Goal: Information Seeking & Learning: Learn about a topic

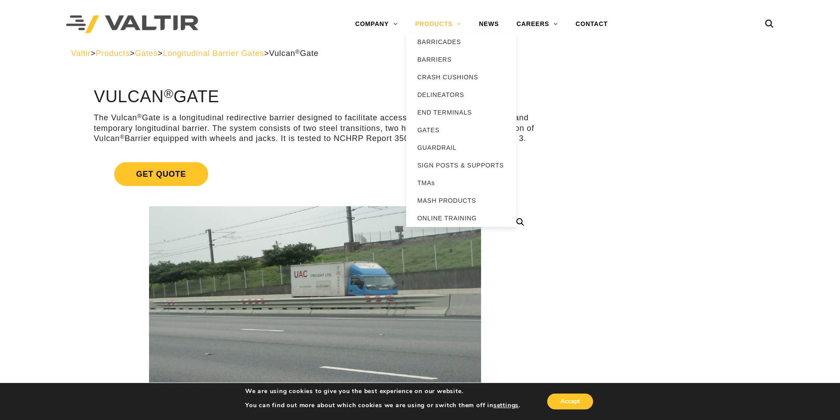
click at [439, 19] on link "PRODUCTS" at bounding box center [438, 24] width 64 height 18
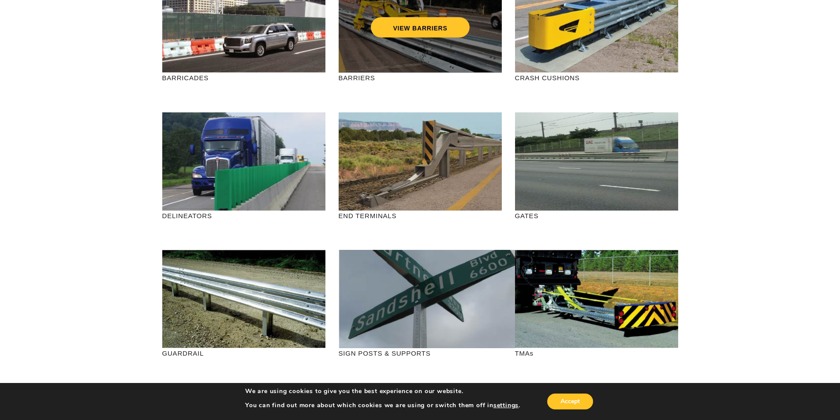
scroll to position [44, 0]
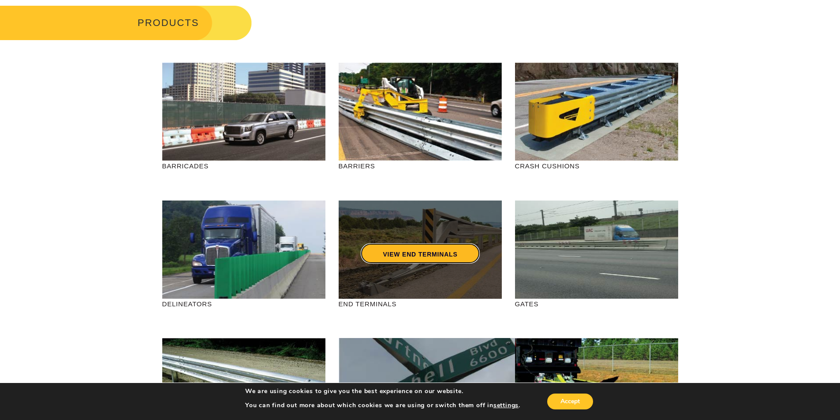
click at [430, 255] on link "VIEW END TERMINALS" at bounding box center [420, 253] width 119 height 20
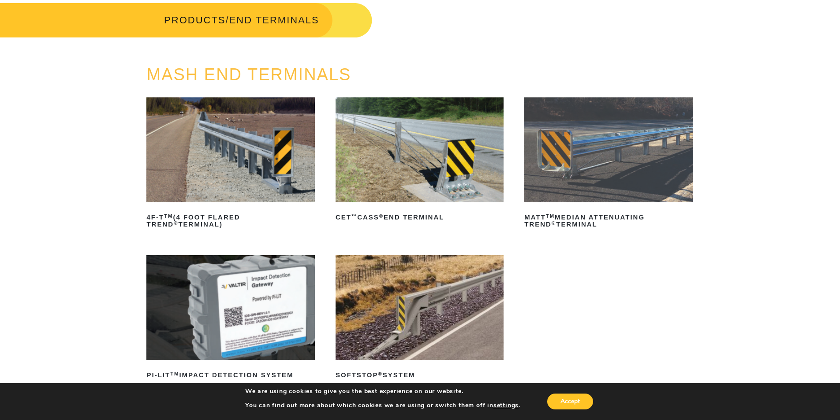
scroll to position [44, 0]
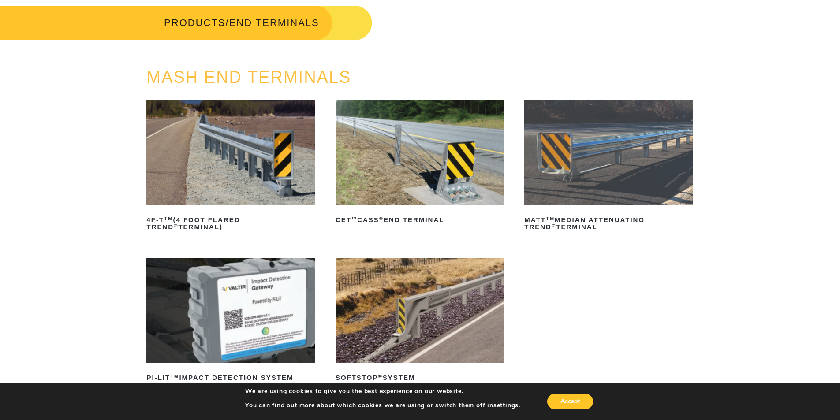
click at [258, 159] on img at bounding box center [230, 152] width 168 height 105
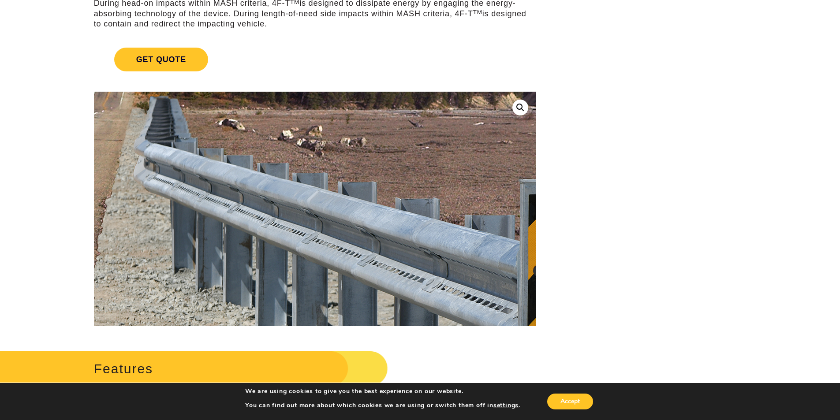
scroll to position [176, 0]
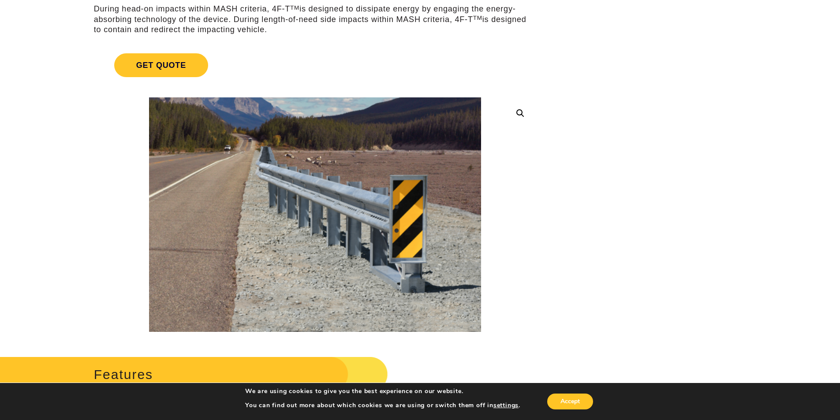
drag, startPoint x: 683, startPoint y: 206, endPoint x: 677, endPoint y: 199, distance: 9.4
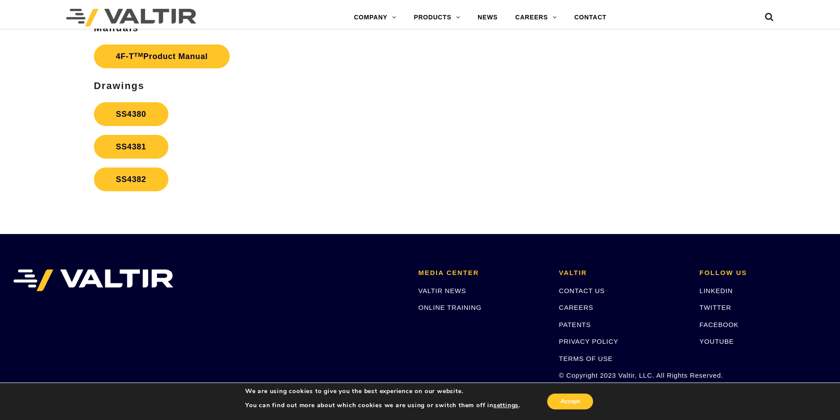
scroll to position [1764, 0]
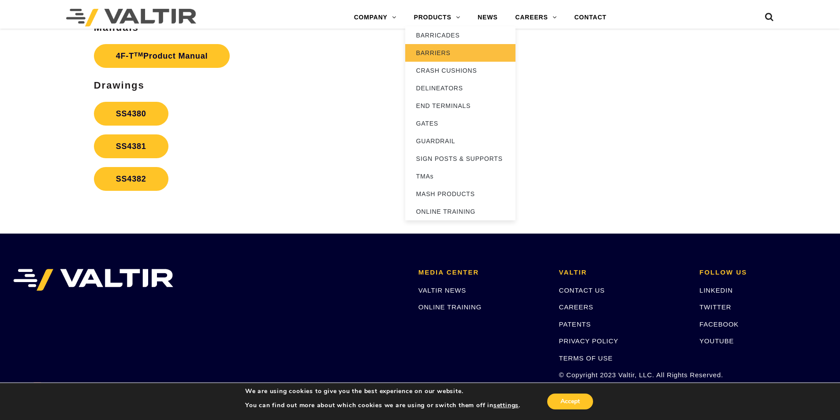
click at [437, 50] on link "BARRIERS" at bounding box center [460, 53] width 110 height 18
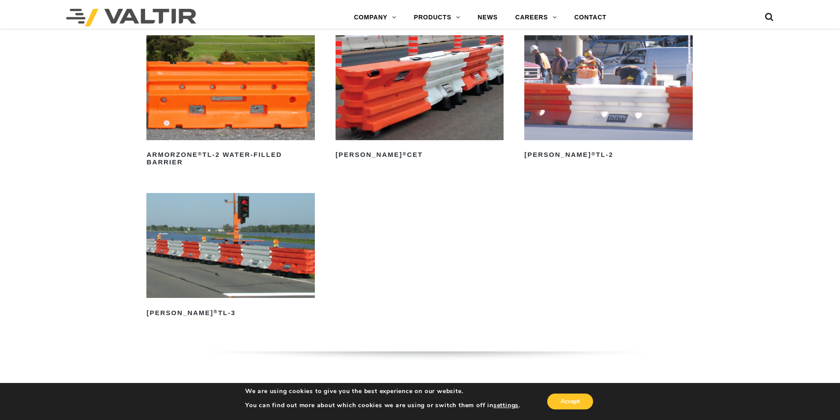
scroll to position [1351, 0]
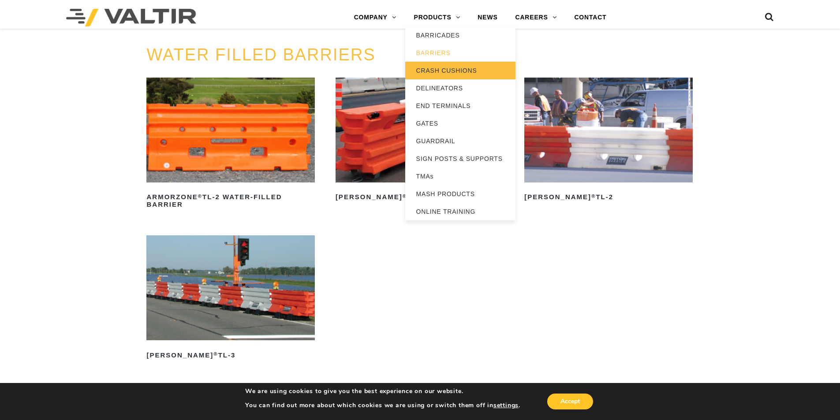
click at [457, 70] on link "CRASH CUSHIONS" at bounding box center [460, 71] width 110 height 18
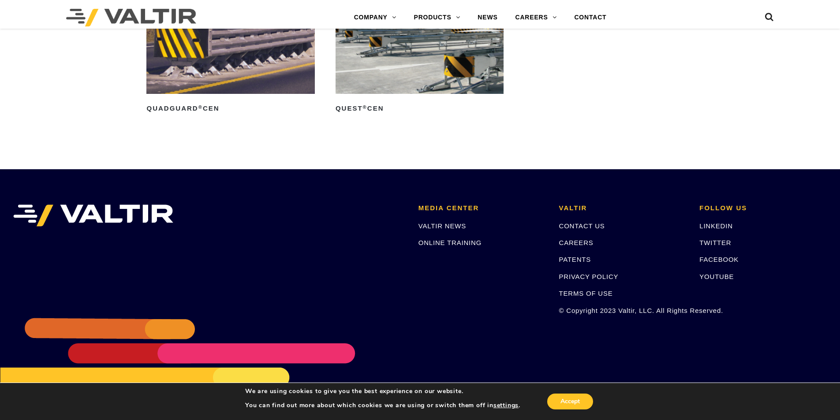
scroll to position [3087, 0]
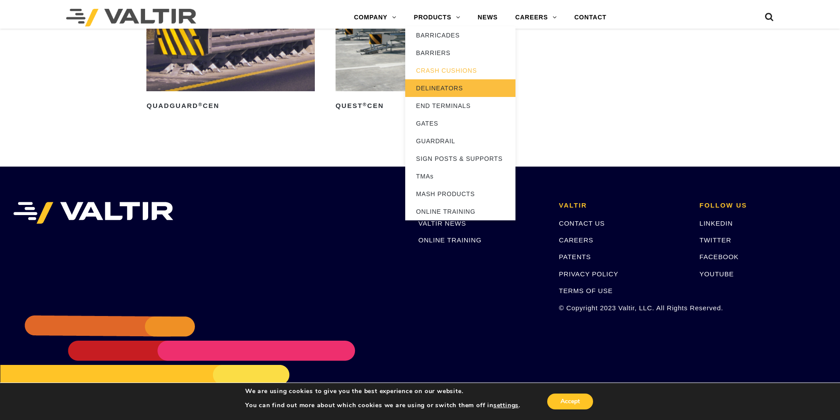
click at [453, 83] on link "DELINEATORS" at bounding box center [460, 88] width 110 height 18
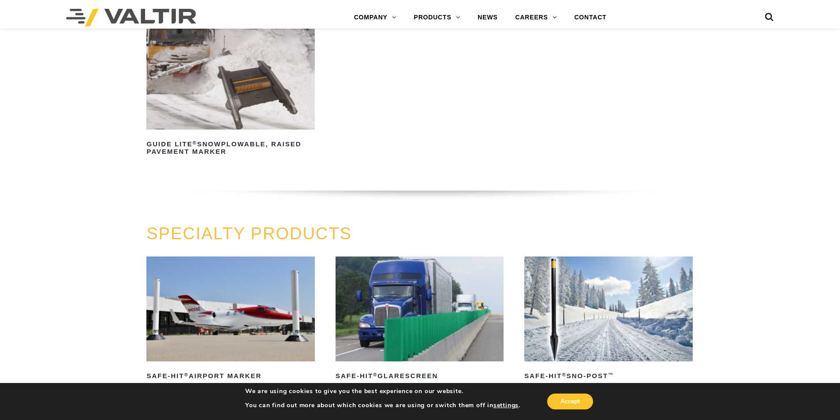
scroll to position [706, 0]
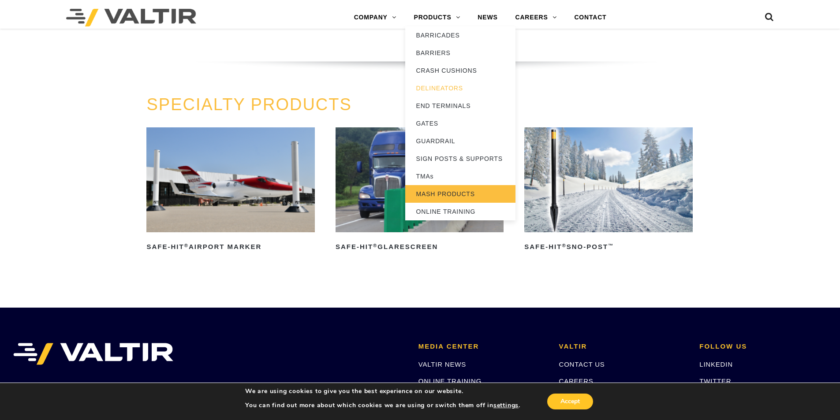
click at [442, 192] on link "MASH PRODUCTS" at bounding box center [460, 194] width 110 height 18
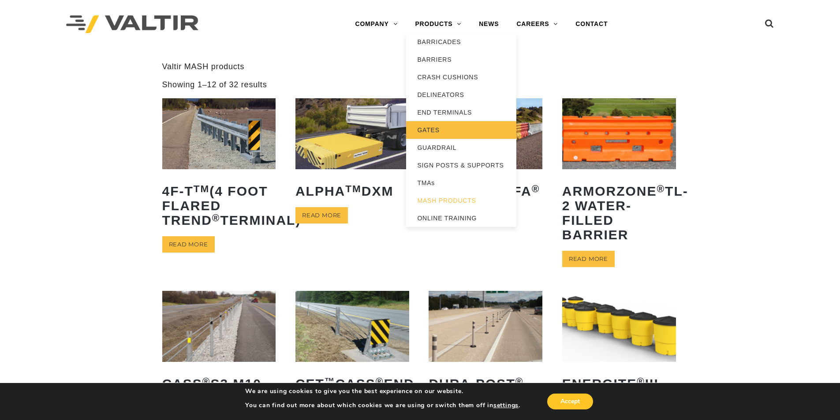
click at [430, 130] on link "GATES" at bounding box center [461, 130] width 110 height 18
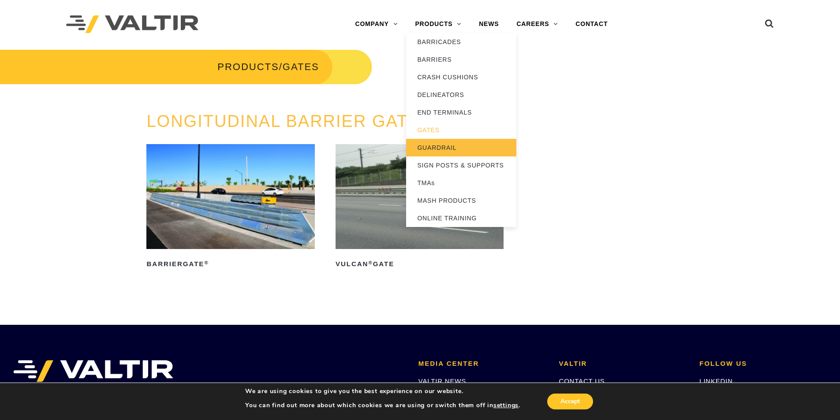
click at [434, 142] on link "GUARDRAIL" at bounding box center [461, 148] width 110 height 18
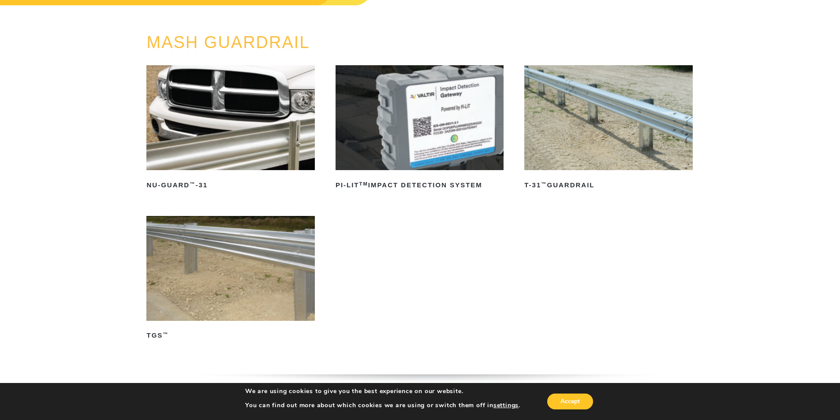
scroll to position [88, 0]
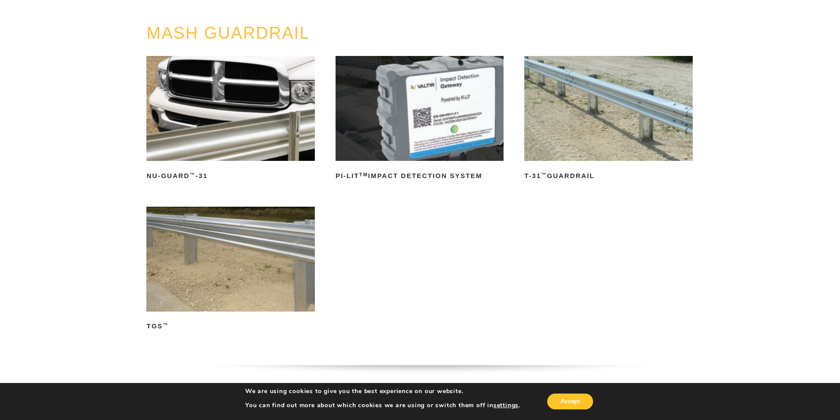
click at [635, 107] on img at bounding box center [608, 108] width 168 height 105
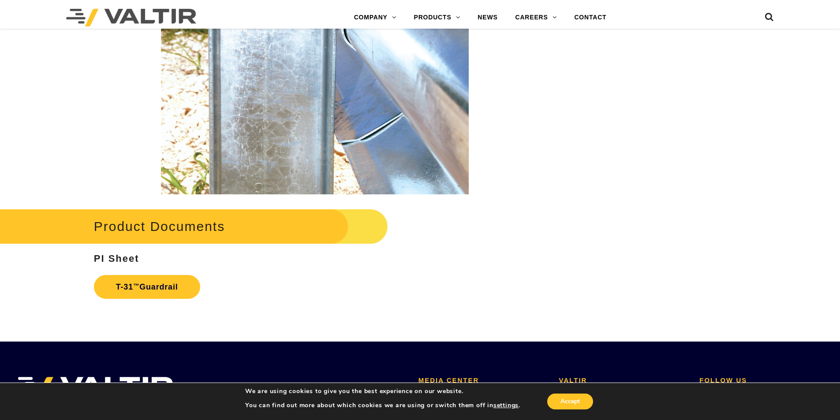
scroll to position [1456, 0]
